Goal: Transaction & Acquisition: Purchase product/service

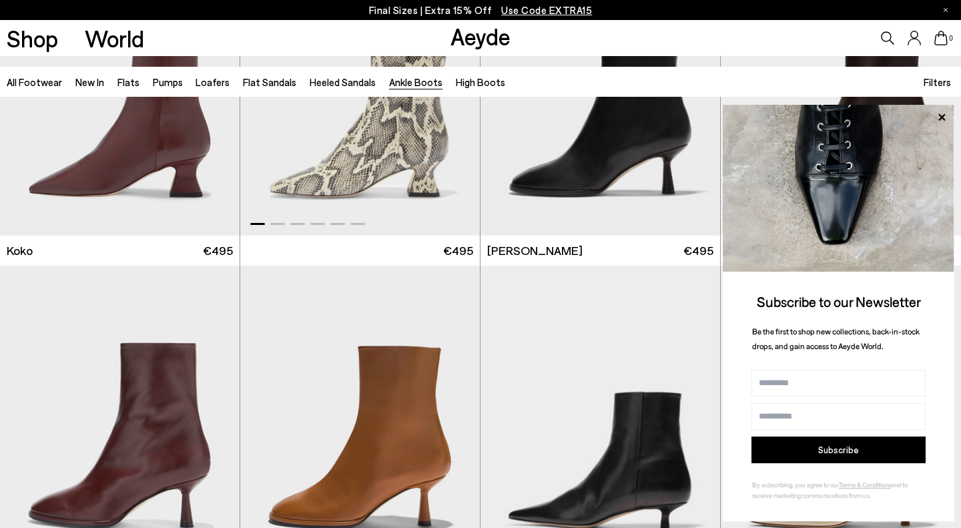
scroll to position [819, 0]
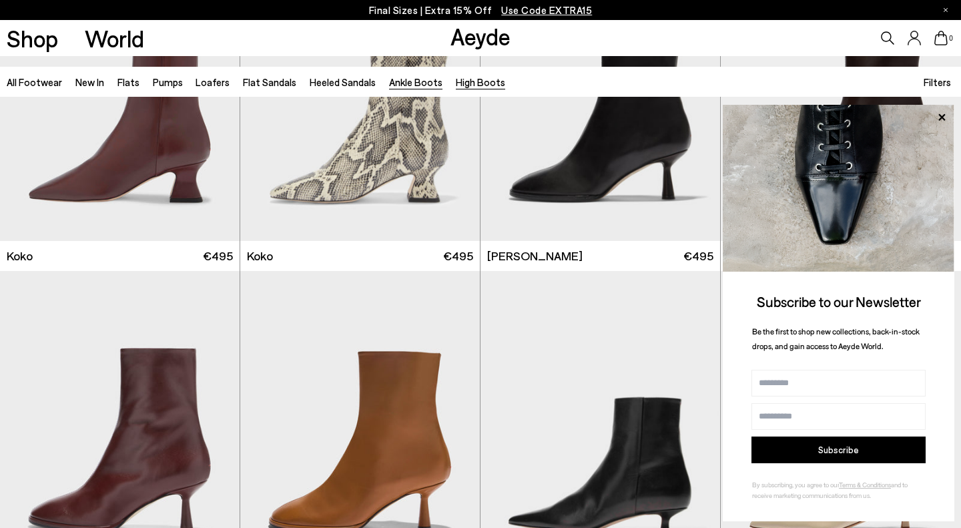
click at [472, 85] on link "High Boots" at bounding box center [480, 82] width 49 height 12
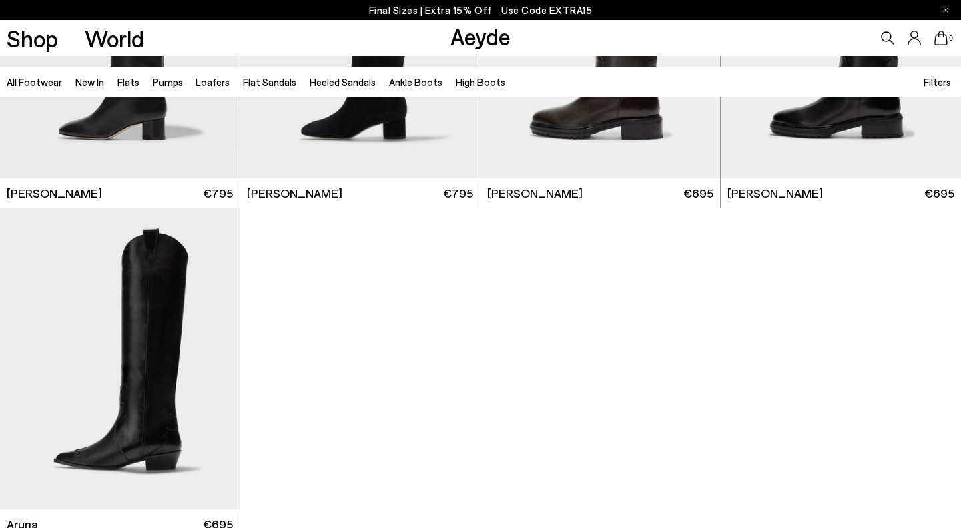
scroll to position [527, 0]
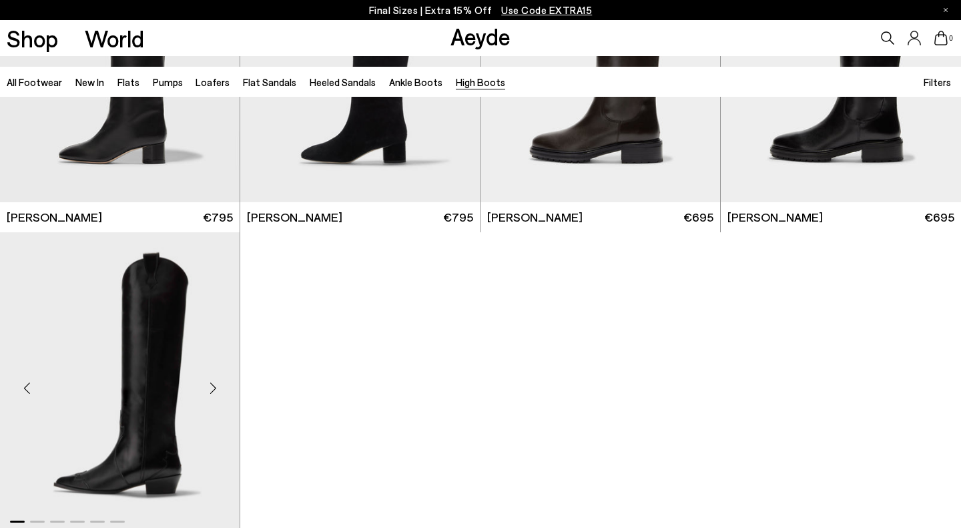
click at [163, 362] on img "1 / 6" at bounding box center [120, 382] width 240 height 301
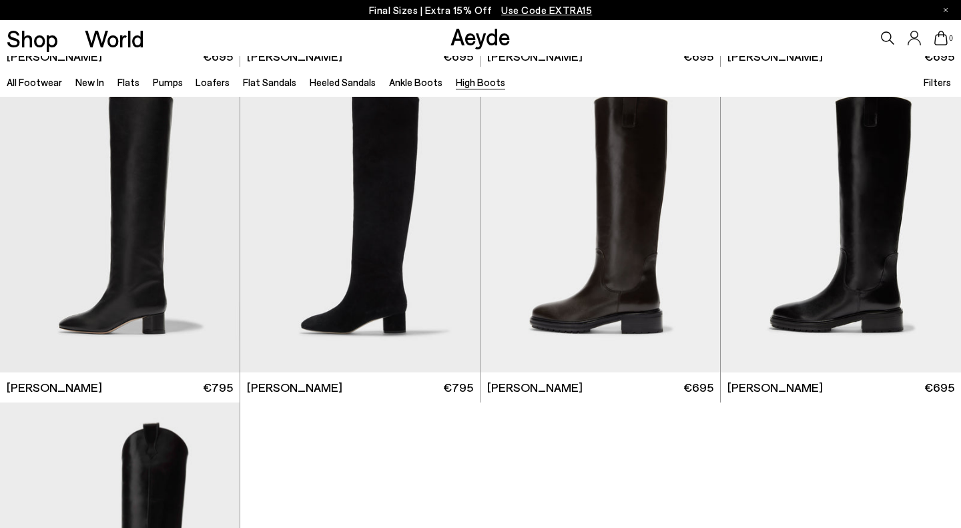
scroll to position [327, 0]
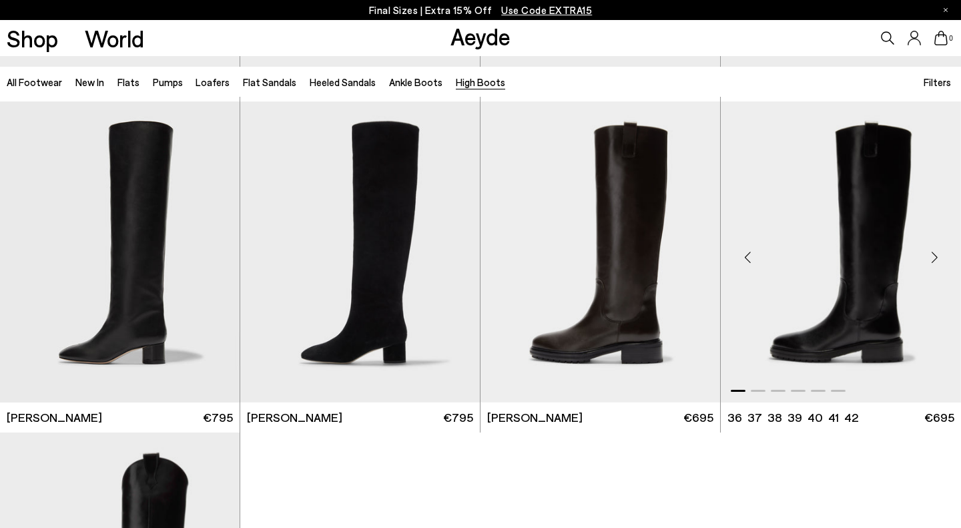
click at [749, 256] on div "Previous slide" at bounding box center [747, 257] width 40 height 40
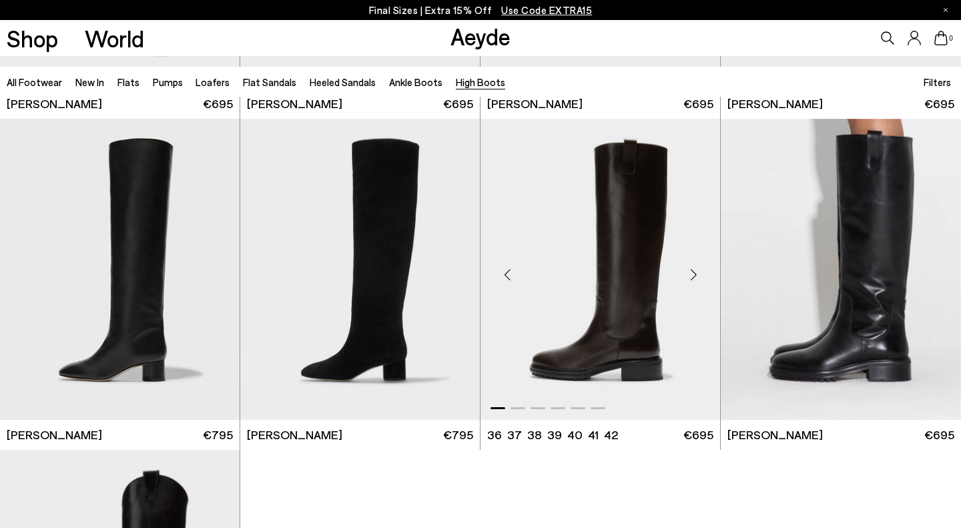
scroll to position [303, 0]
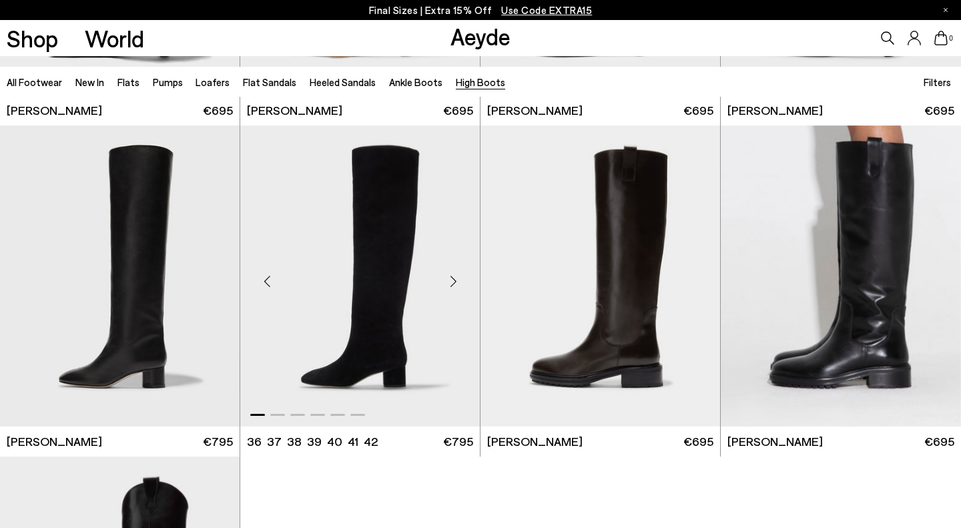
click at [452, 285] on div "Next slide" at bounding box center [453, 281] width 40 height 40
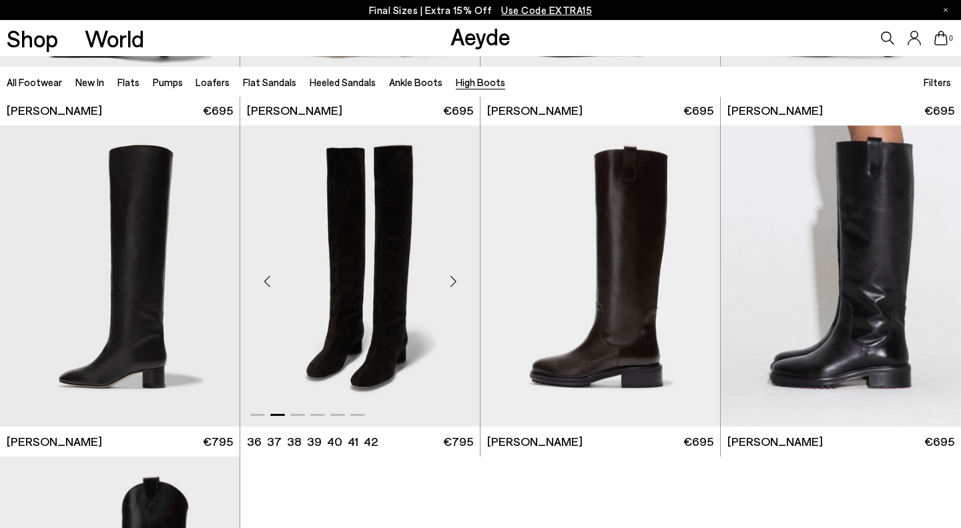
click at [452, 285] on div "Next slide" at bounding box center [453, 281] width 40 height 40
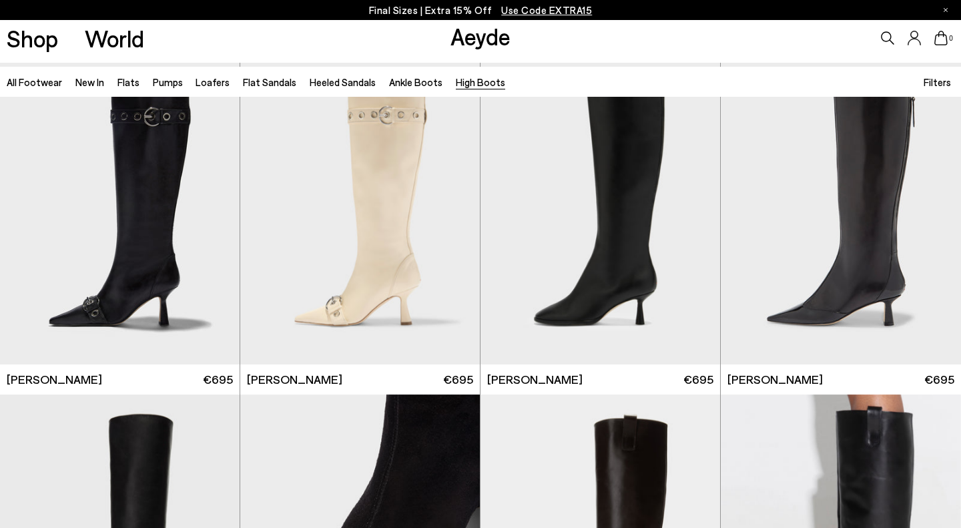
scroll to position [0, 0]
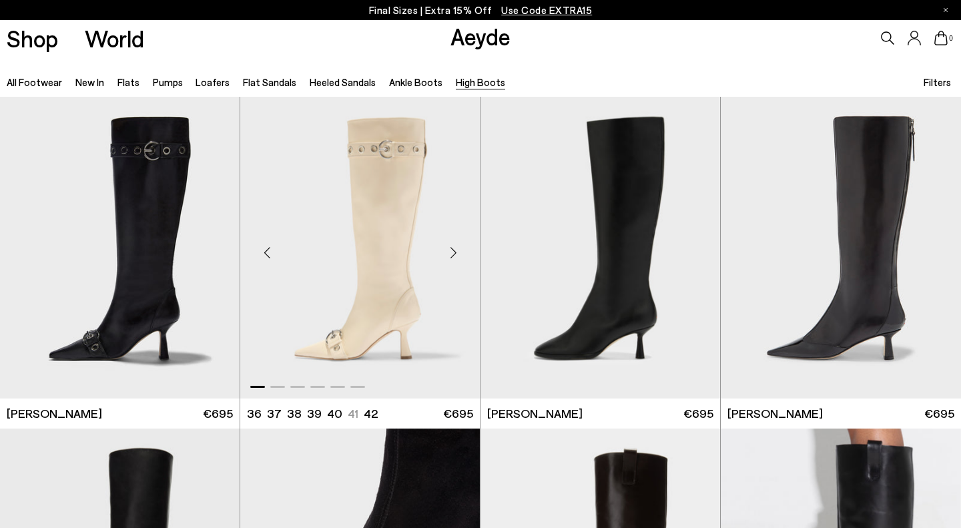
click at [436, 241] on div "Next slide" at bounding box center [453, 253] width 40 height 40
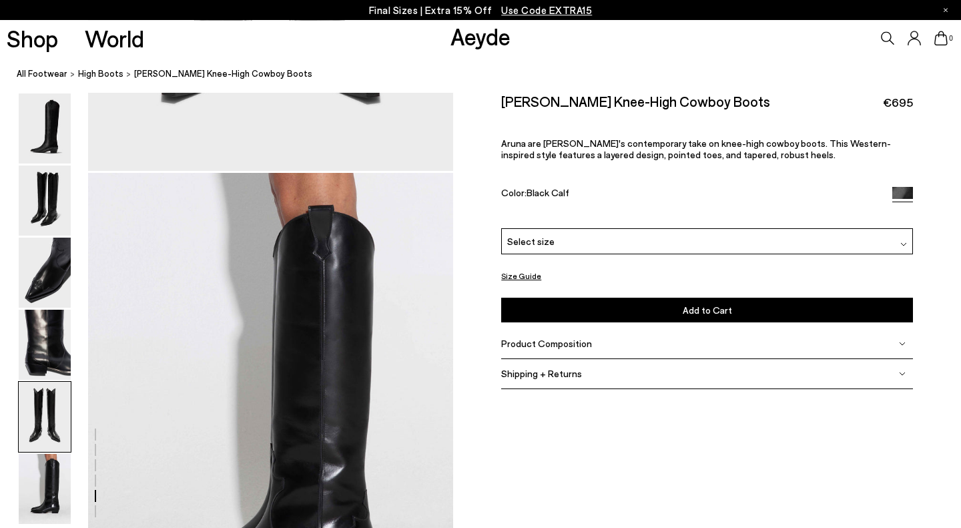
scroll to position [2324, 0]
click at [576, 338] on span "Product Composition" at bounding box center [546, 343] width 91 height 11
